Goal: Information Seeking & Learning: Find contact information

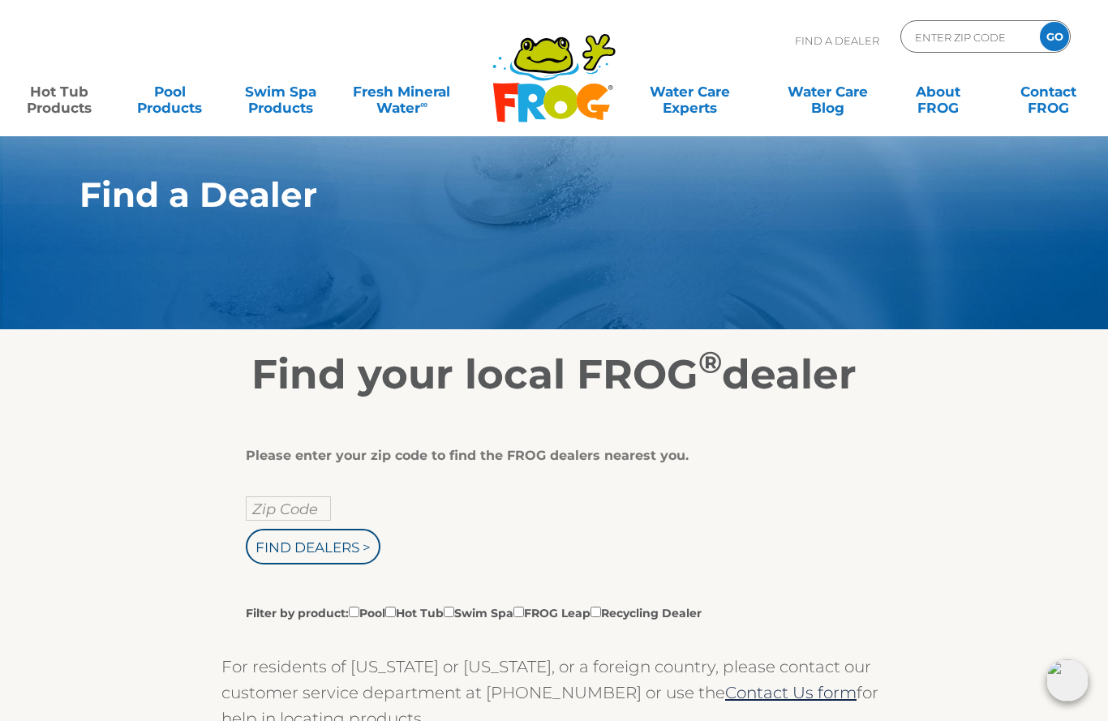
click at [45, 94] on link "Hot Tub Products" at bounding box center [59, 91] width 86 height 32
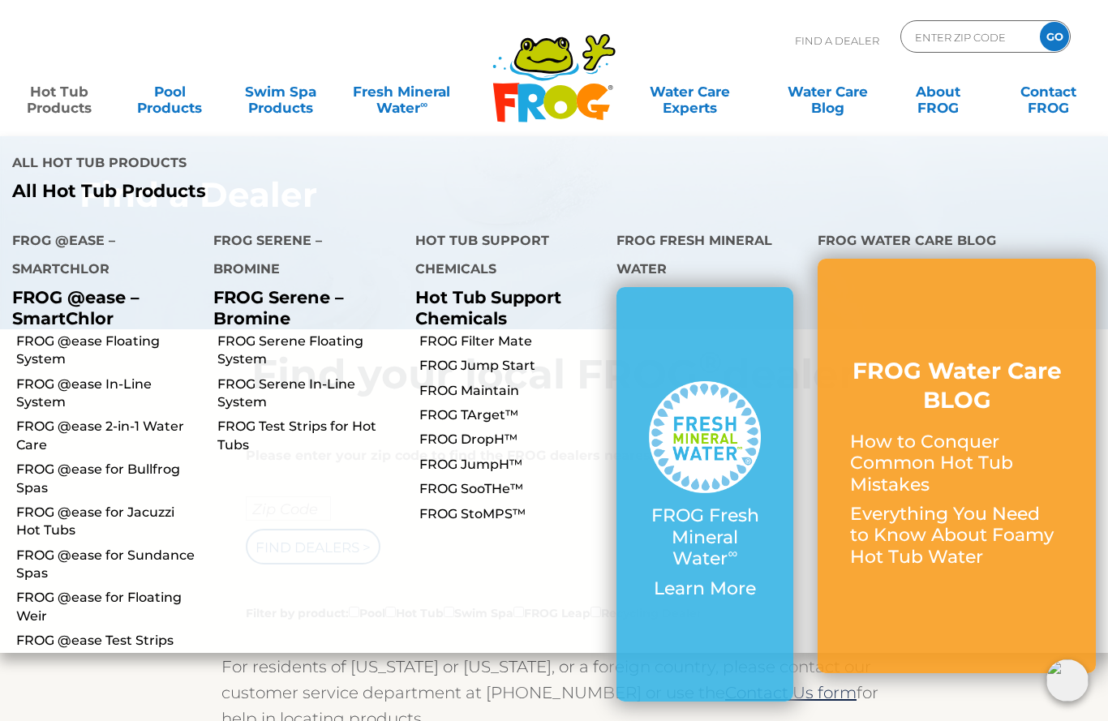
click at [101, 333] on link "FROG @ease Floating System" at bounding box center [108, 351] width 185 height 37
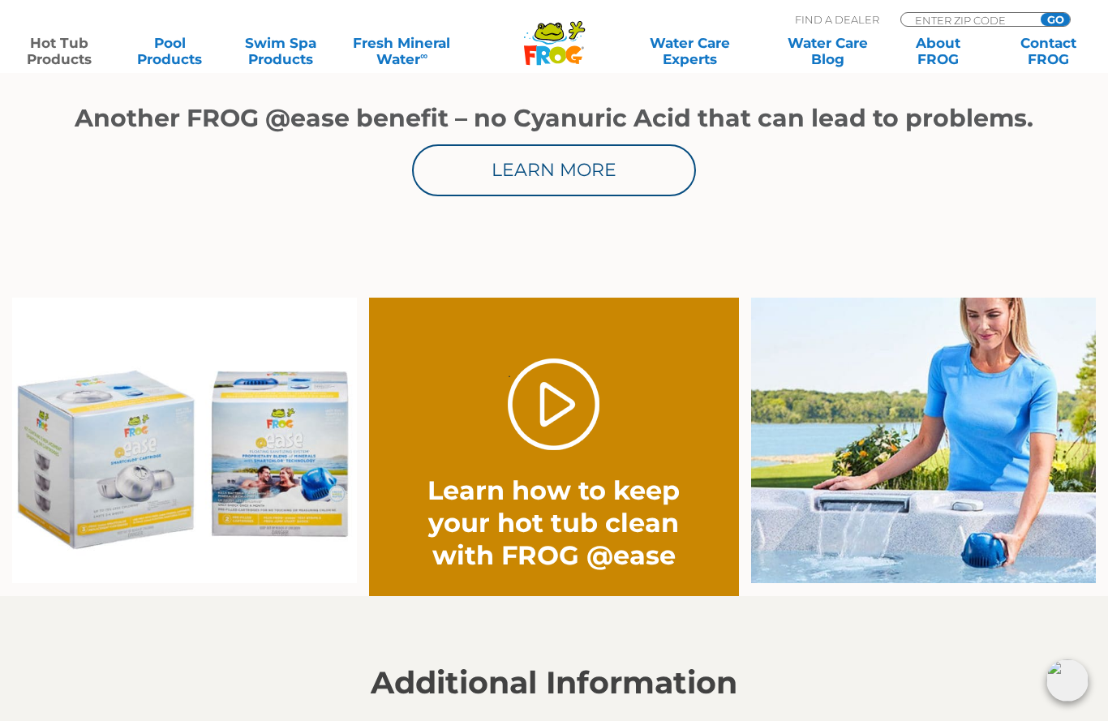
scroll to position [1035, 0]
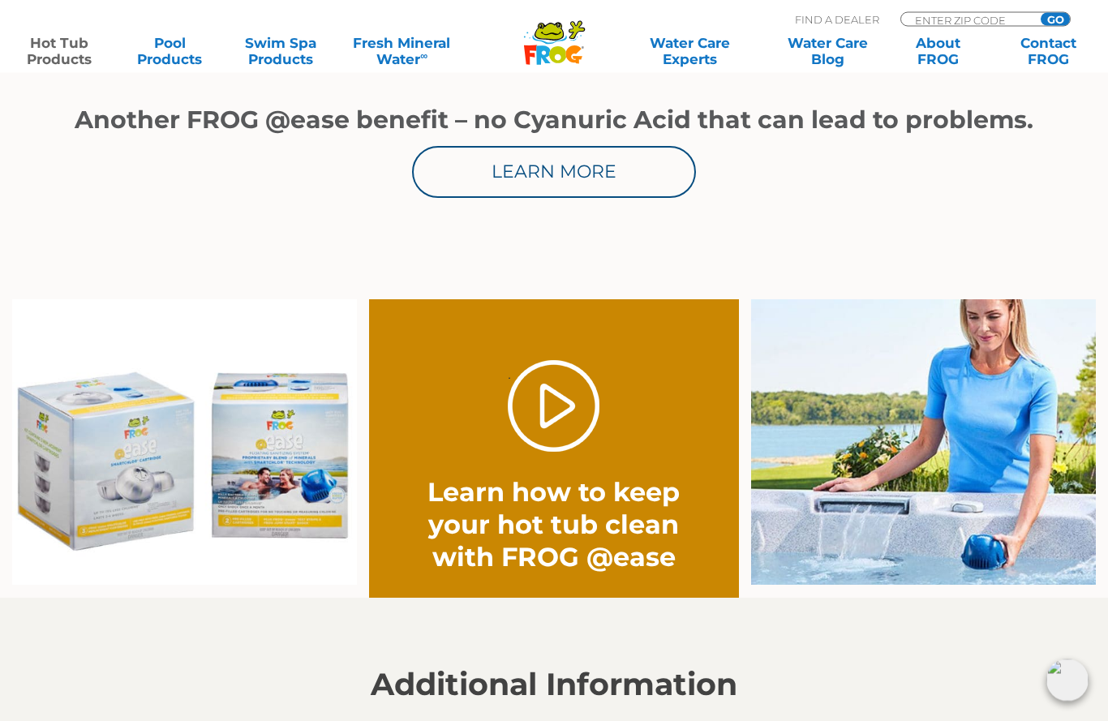
click at [972, 18] on input "ENTER ZIP CODE" at bounding box center [969, 20] width 110 height 14
type input "ENTER ZIP CODE"
click at [985, 19] on input "Zip Code Form" at bounding box center [969, 20] width 110 height 14
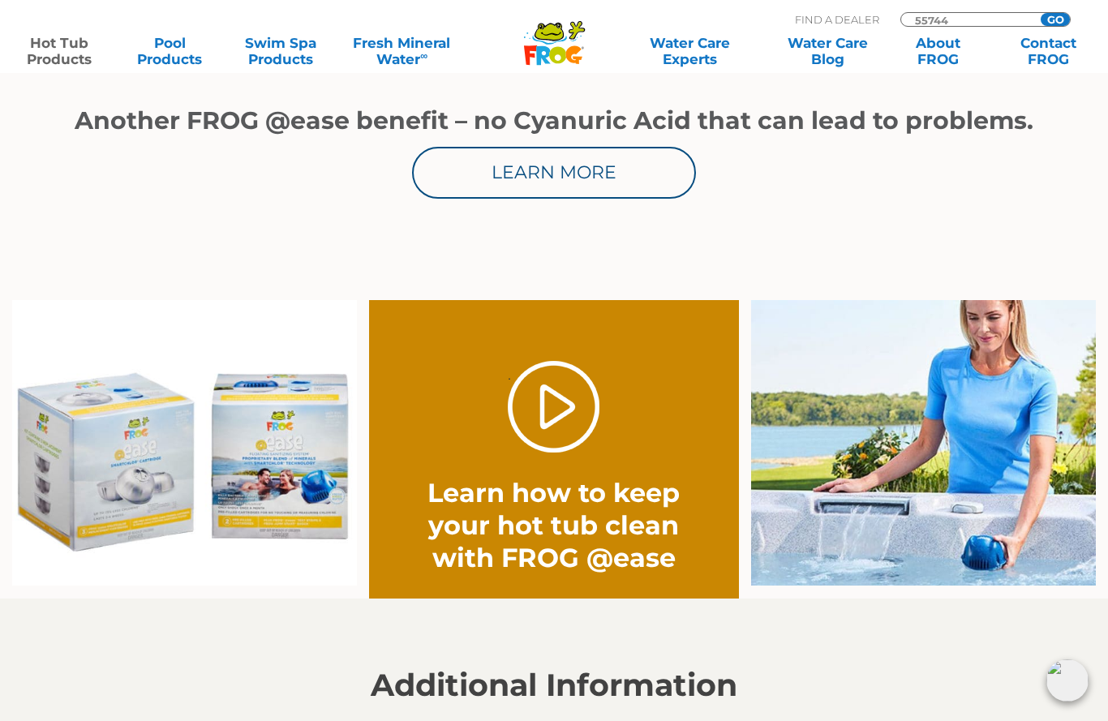
type input "55744"
click at [1060, 15] on input "GO" at bounding box center [1055, 19] width 29 height 13
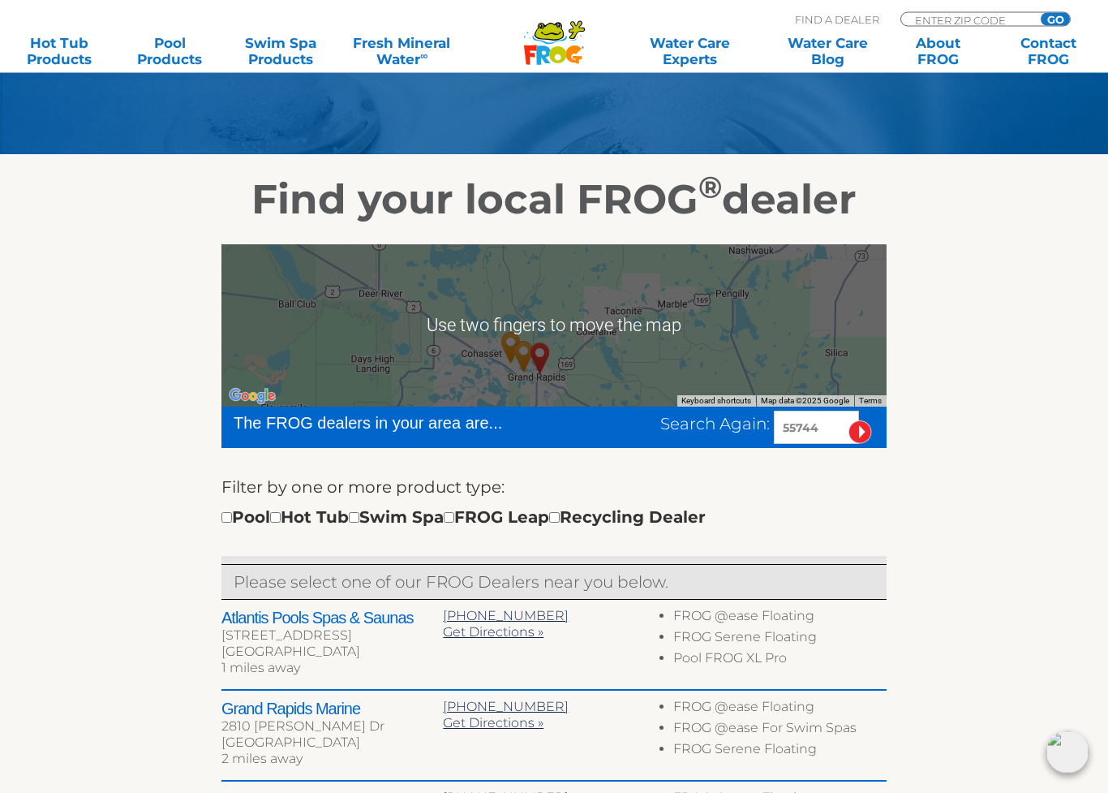
scroll to position [175, 0]
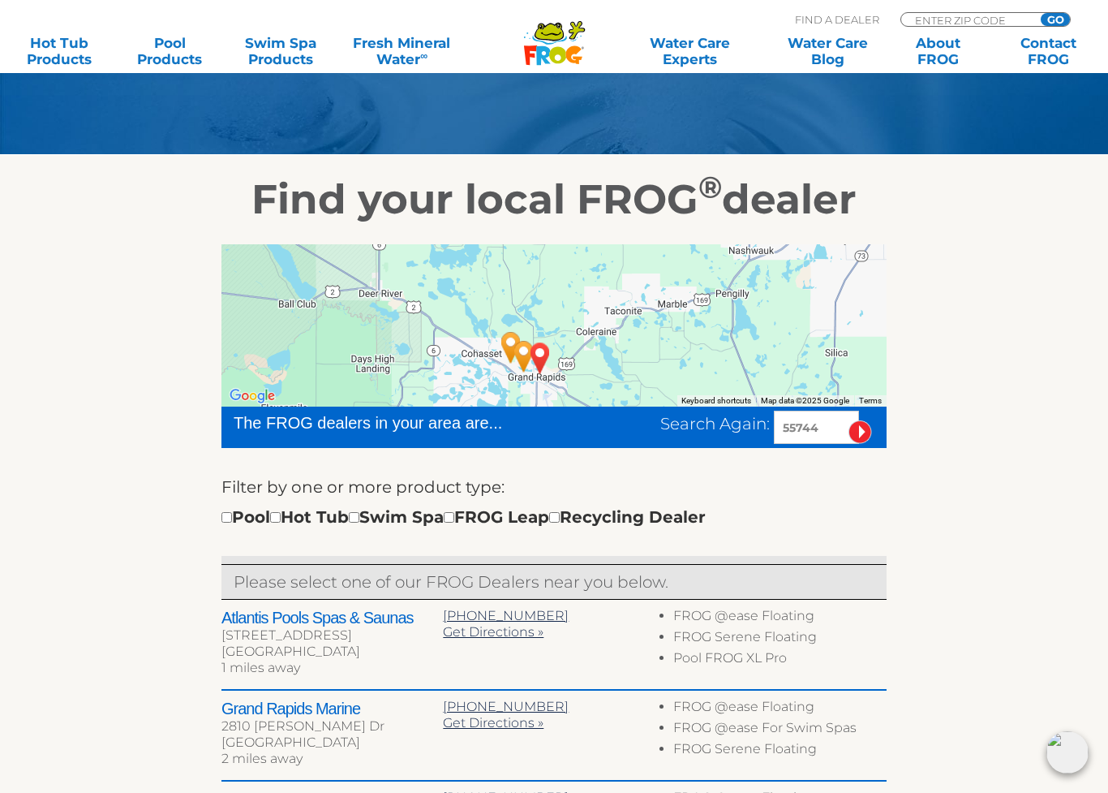
click at [298, 505] on div "Pool Hot Tub Swim Spa FROG Leap Recycling Dealer" at bounding box center [464, 517] width 484 height 26
click at [293, 508] on div "Pool Hot Tub Swim Spa FROG Leap Recycling Dealer" at bounding box center [464, 517] width 484 height 26
click at [281, 522] on input "checkbox" at bounding box center [275, 517] width 11 height 11
checkbox input "true"
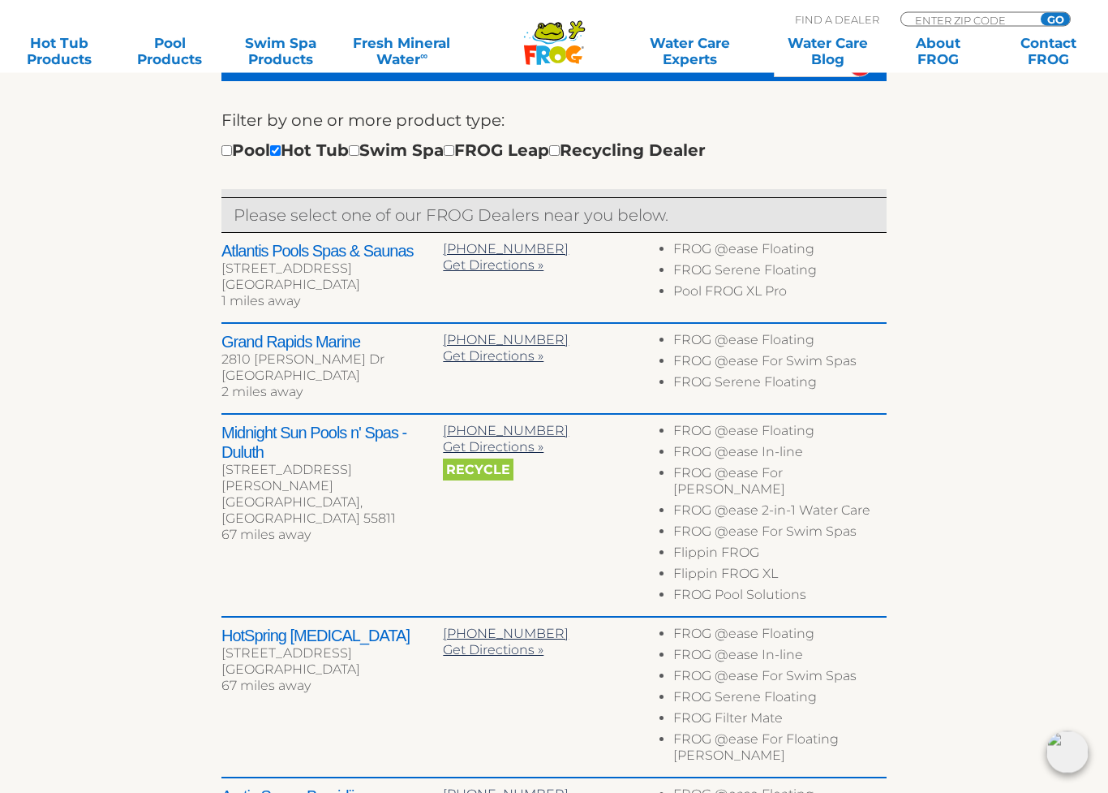
scroll to position [542, 0]
click at [306, 343] on h2 "Grand Rapids Marine" at bounding box center [333, 341] width 222 height 19
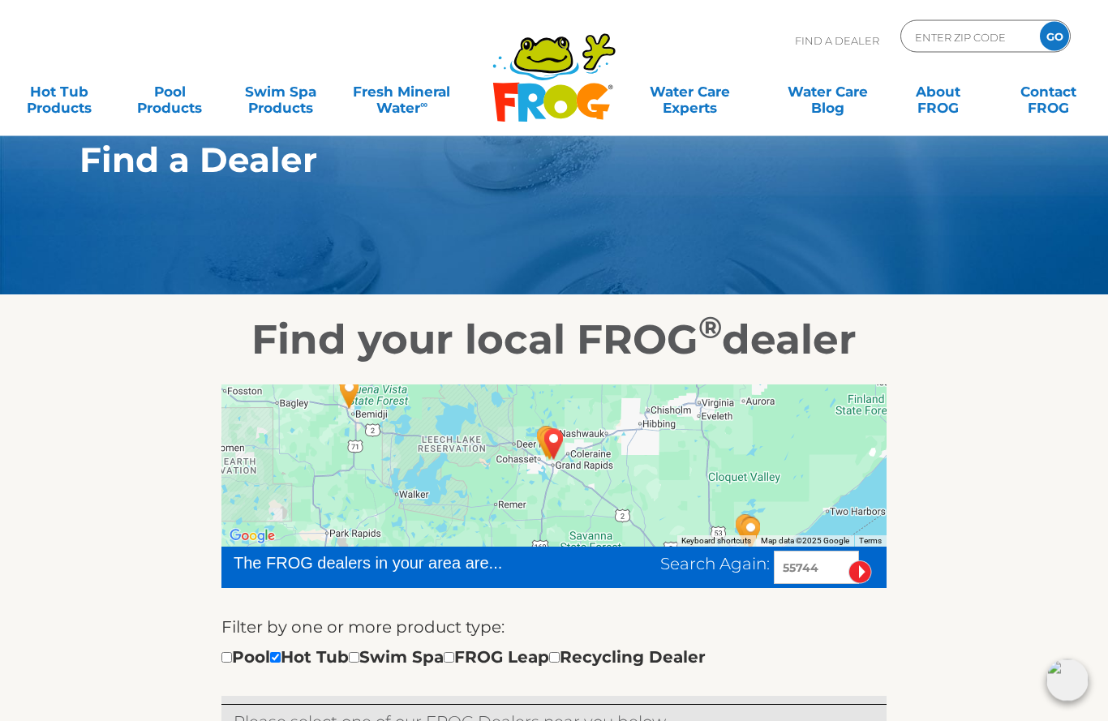
scroll to position [0, 0]
